Goal: Check status: Check status

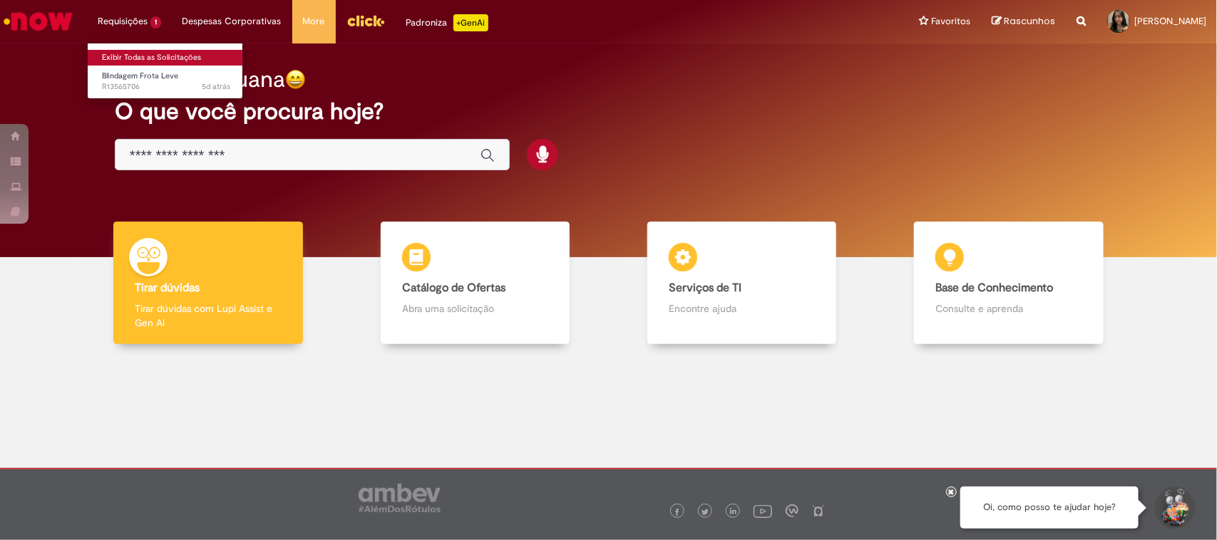
click at [137, 58] on link "Exibir Todas as Solicitações" at bounding box center [166, 58] width 157 height 16
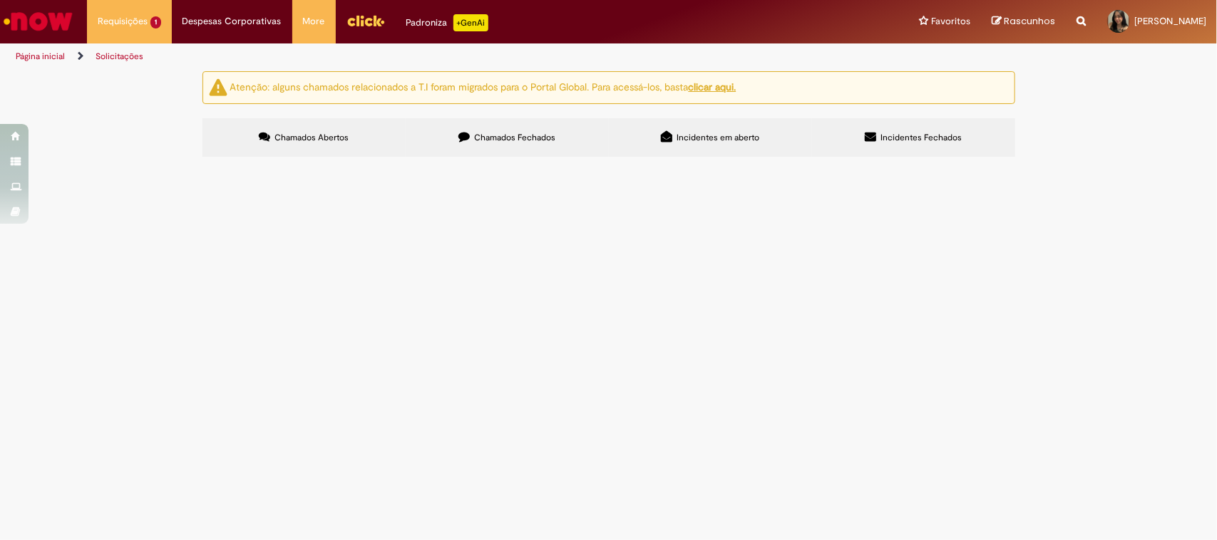
click at [469, 146] on label "Chamados Fechados" at bounding box center [507, 137] width 203 height 38
click at [0, 0] on span "Pedido de produto de limpeza CDD Blumenau - SETEMBRO" at bounding box center [0, 0] width 0 height 0
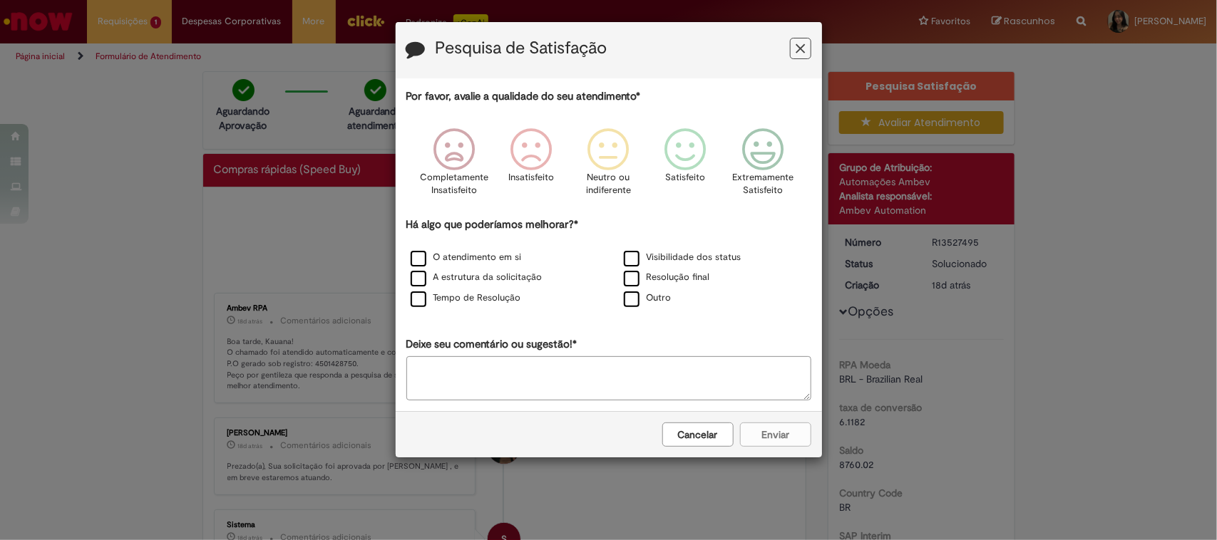
click at [803, 52] on icon "Feedback" at bounding box center [800, 48] width 9 height 15
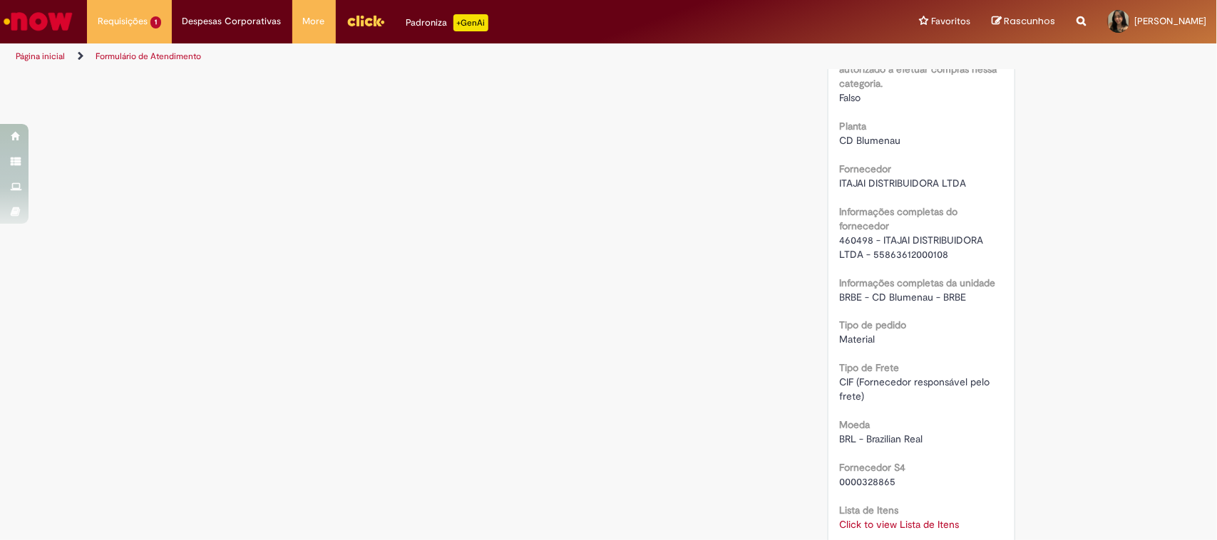
scroll to position [1248, 0]
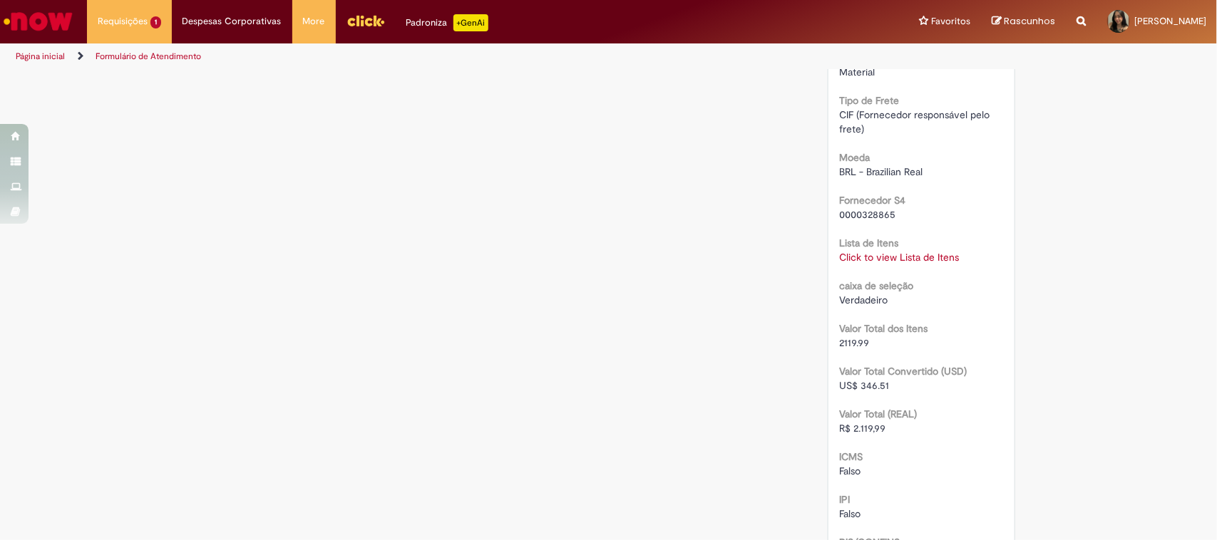
click at [930, 253] on link "Click to view Lista de Itens" at bounding box center [899, 258] width 120 height 13
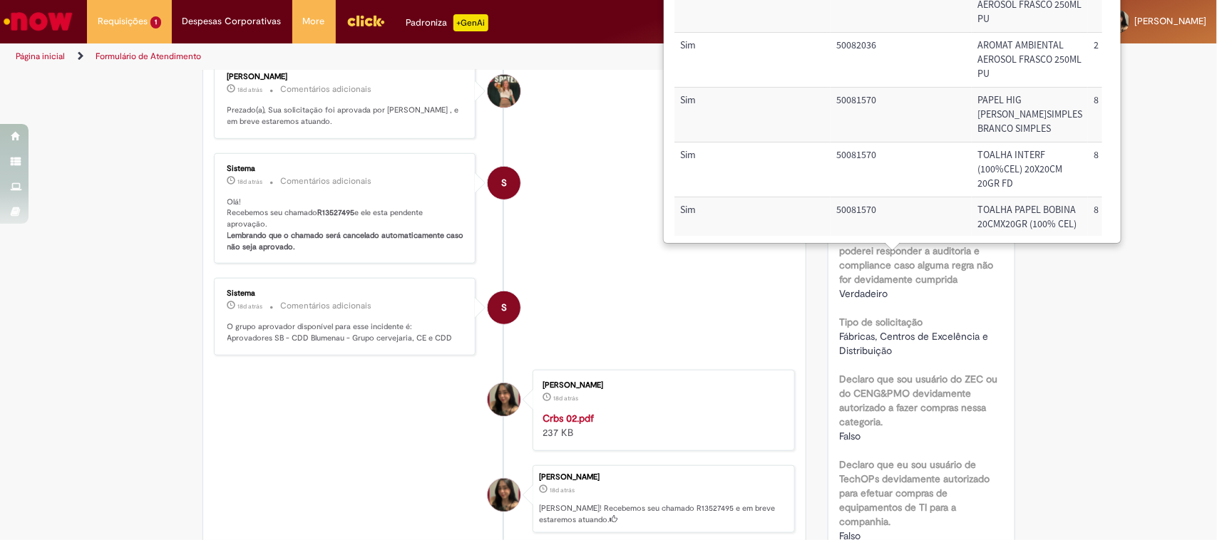
scroll to position [0, 0]
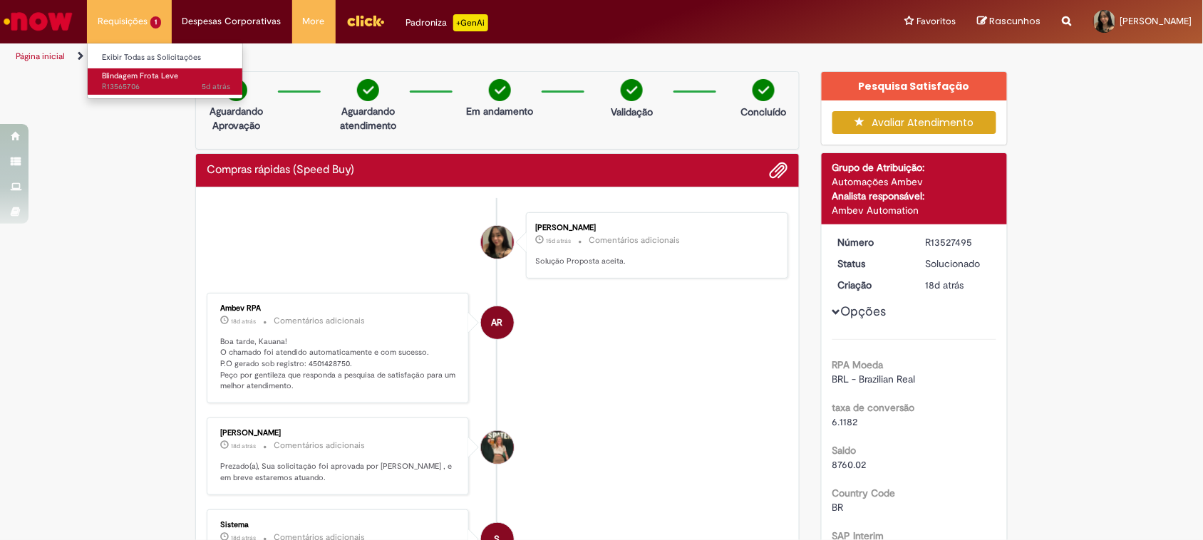
click at [150, 69] on link "Blindagem Frota Leve 5d atrás 5 dias atrás R13565706" at bounding box center [166, 81] width 157 height 26
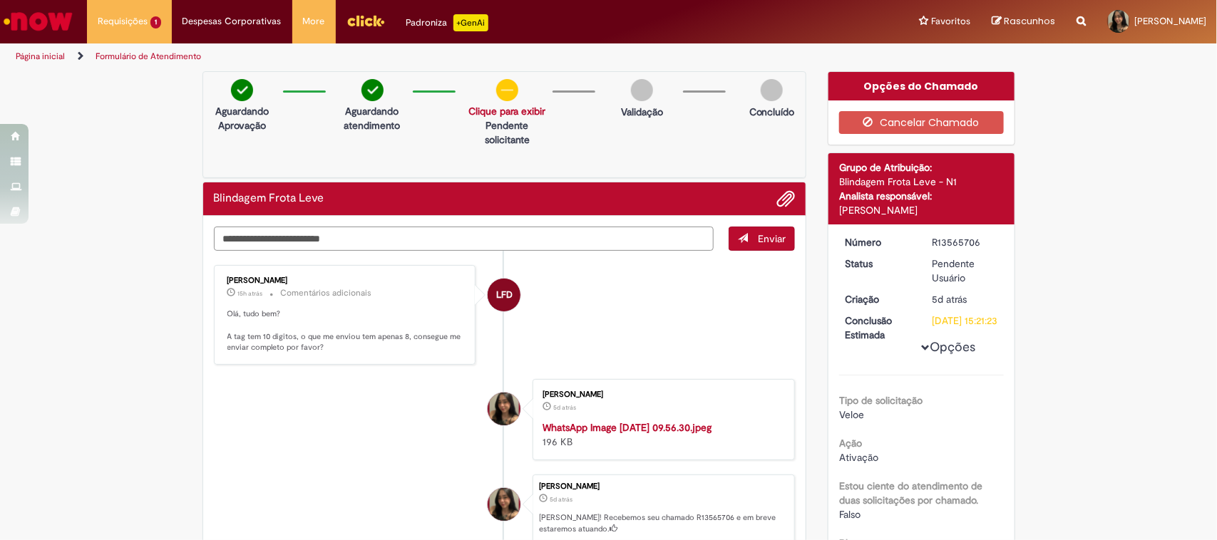
click at [561, 244] on textarea "Digite sua mensagem aqui..." at bounding box center [464, 239] width 500 height 25
type textarea "**********"
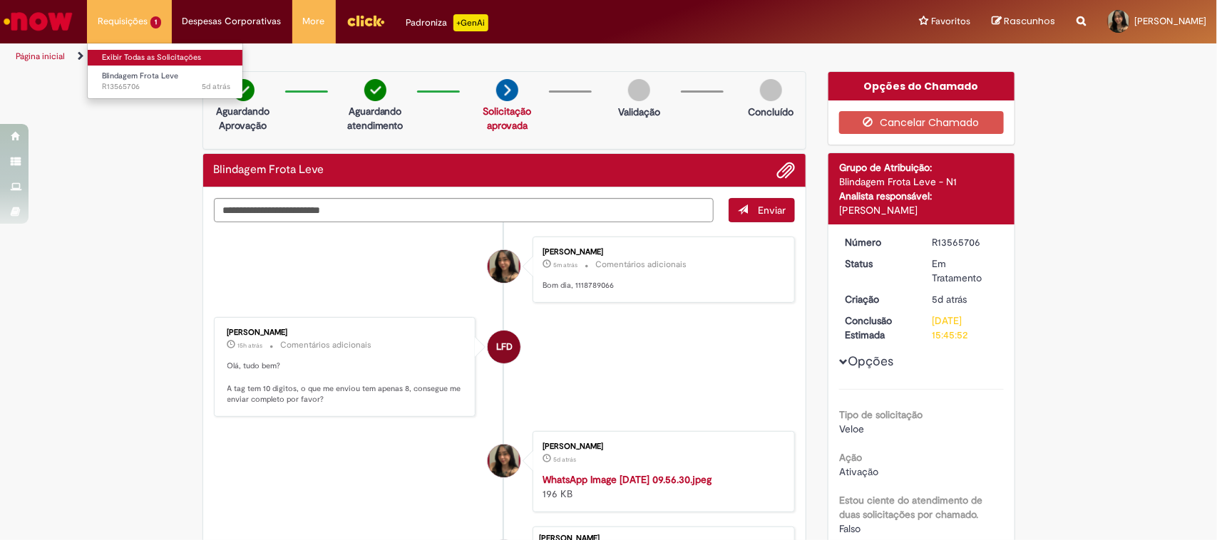
click at [134, 58] on link "Exibir Todas as Solicitações" at bounding box center [166, 58] width 157 height 16
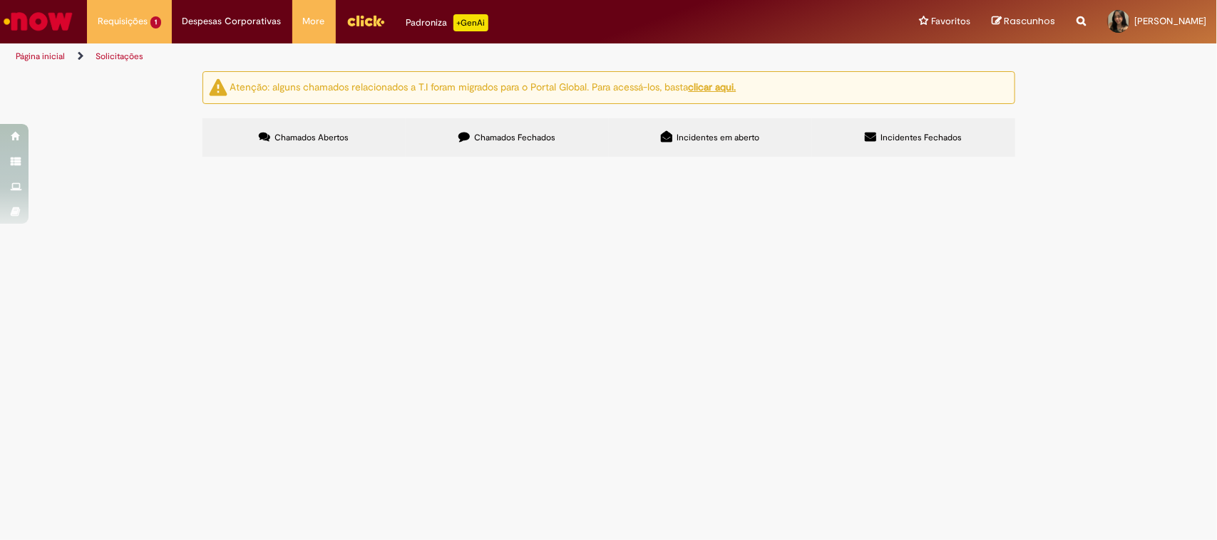
click at [501, 143] on span "Chamados Fechados" at bounding box center [514, 137] width 81 height 11
click at [0, 0] on span "Pedido de produto de limpeza CDD Blumenau - SETEMBRO" at bounding box center [0, 0] width 0 height 0
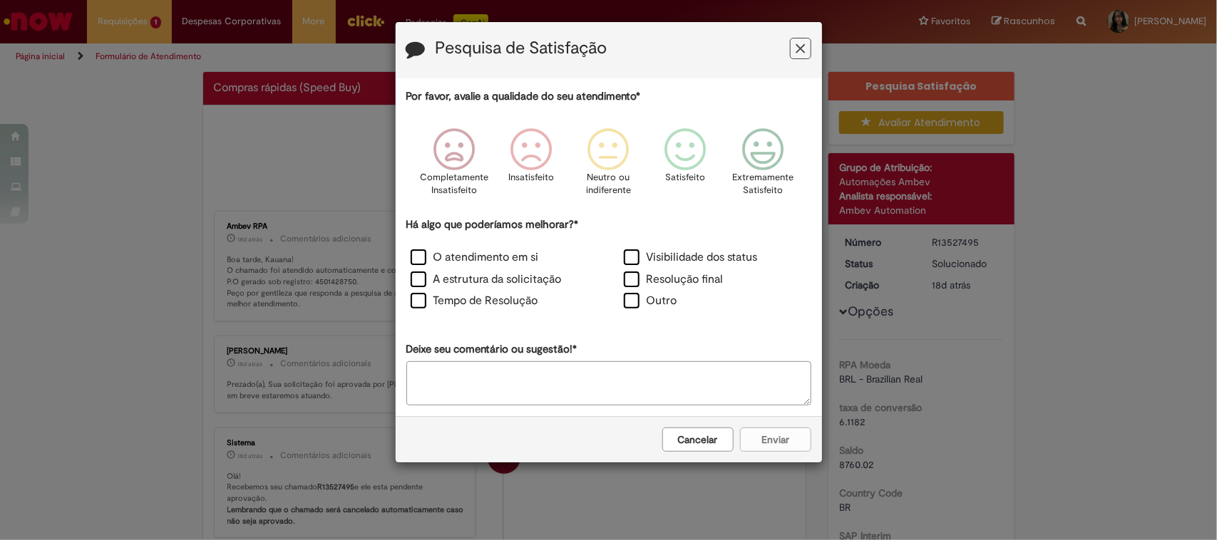
click at [714, 440] on button "Cancelar" at bounding box center [697, 440] width 71 height 24
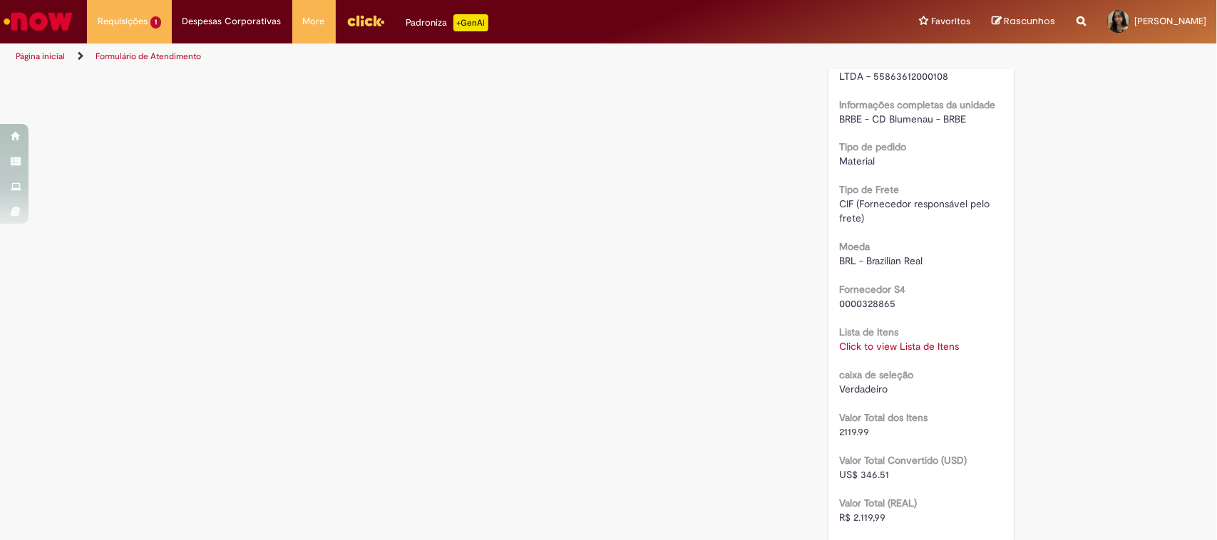
scroll to position [1426, 0]
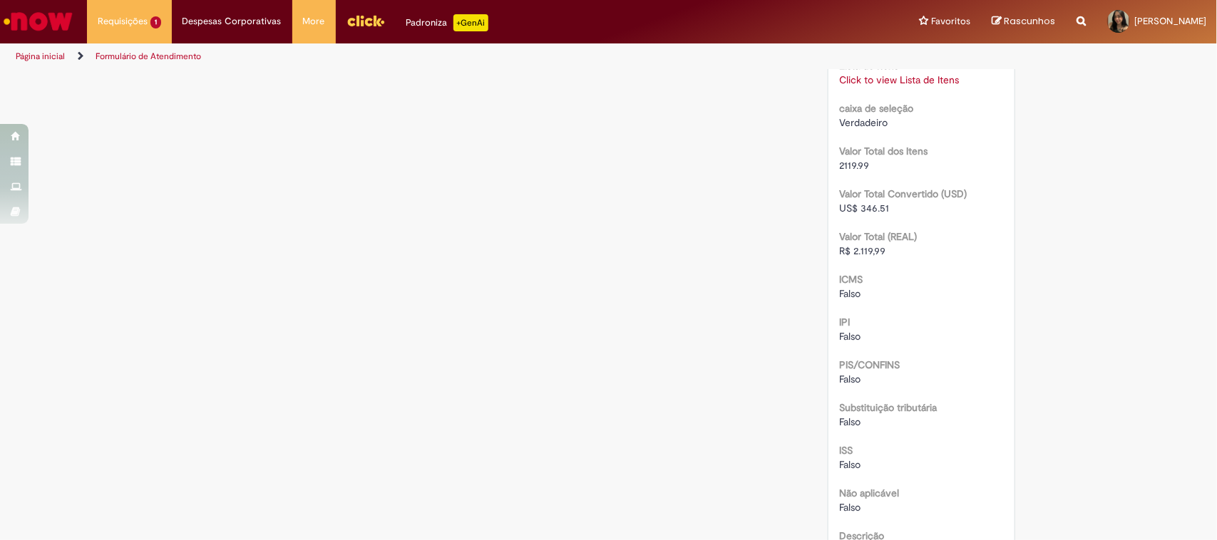
click at [924, 78] on link "Click to view Lista de Itens" at bounding box center [899, 79] width 120 height 13
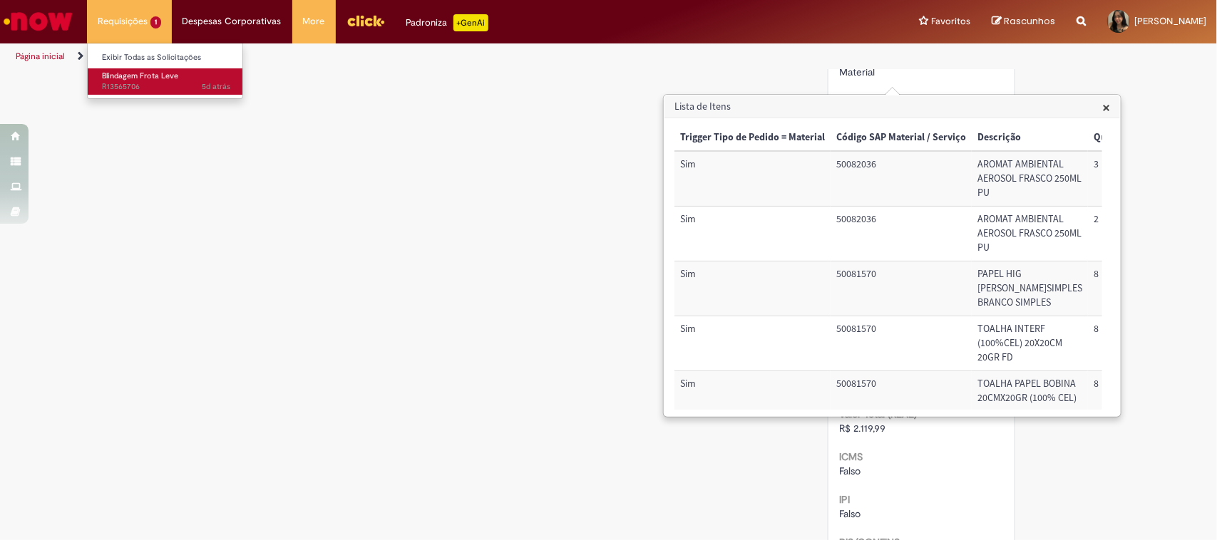
click at [130, 78] on span "Blindagem Frota Leve" at bounding box center [140, 76] width 76 height 11
